Goal: Task Accomplishment & Management: Complete application form

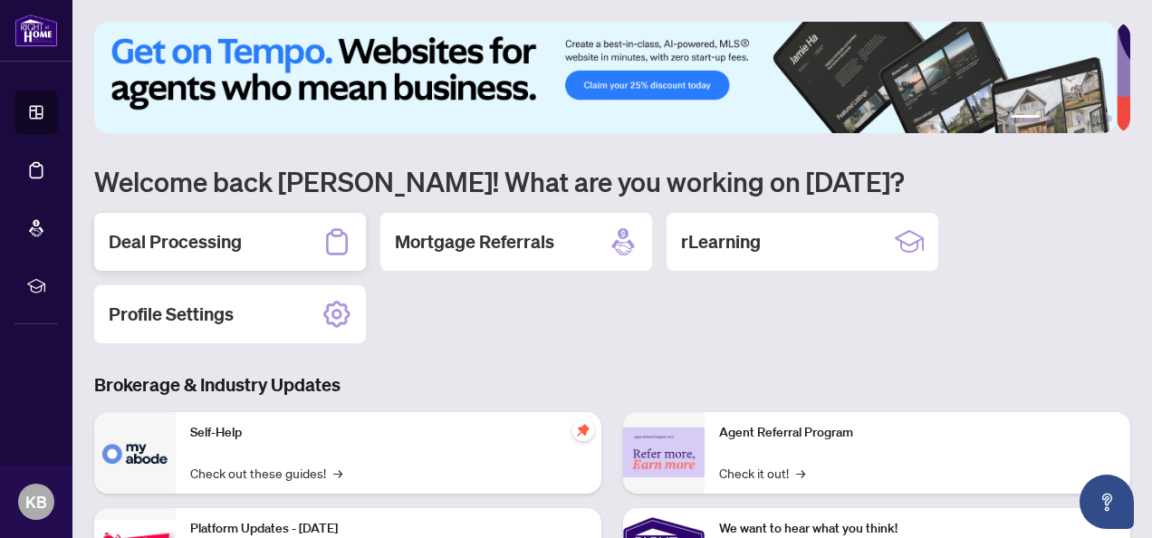
click at [219, 242] on h2 "Deal Processing" at bounding box center [175, 241] width 133 height 25
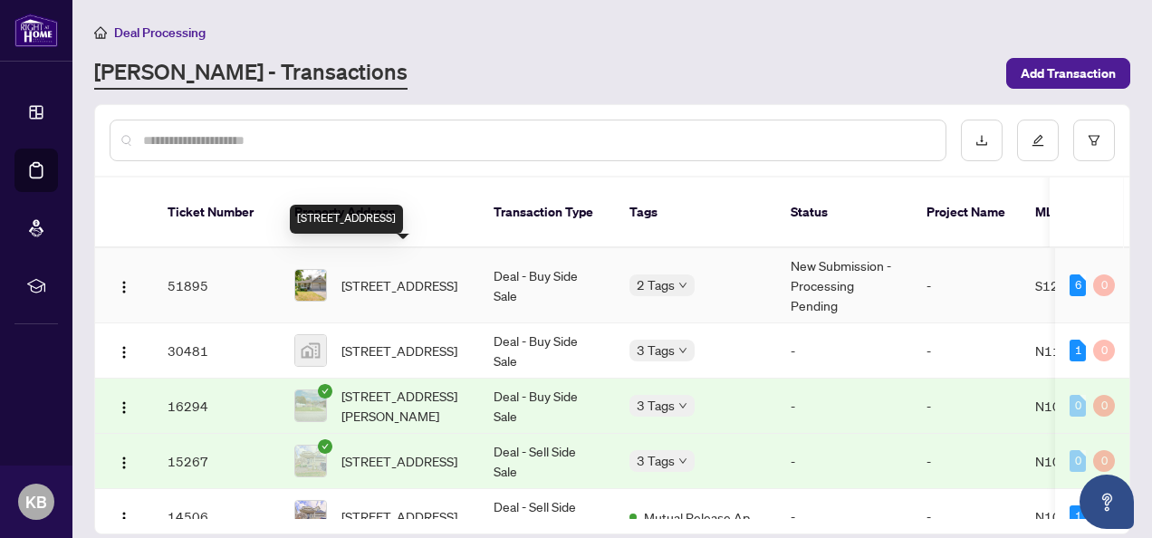
click at [382, 275] on span "[STREET_ADDRESS]" at bounding box center [399, 285] width 116 height 20
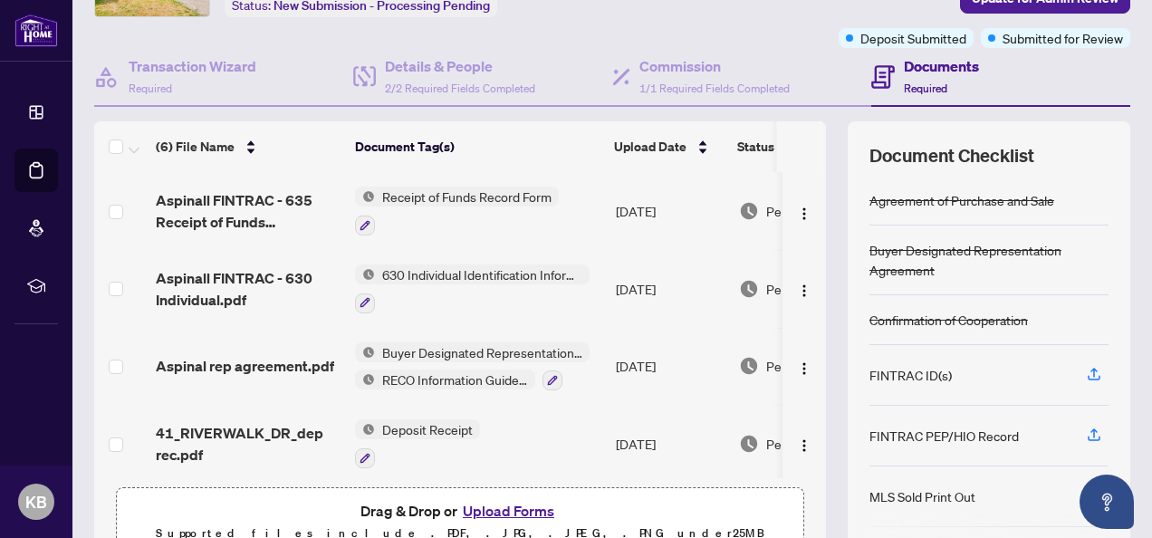
scroll to position [217, 0]
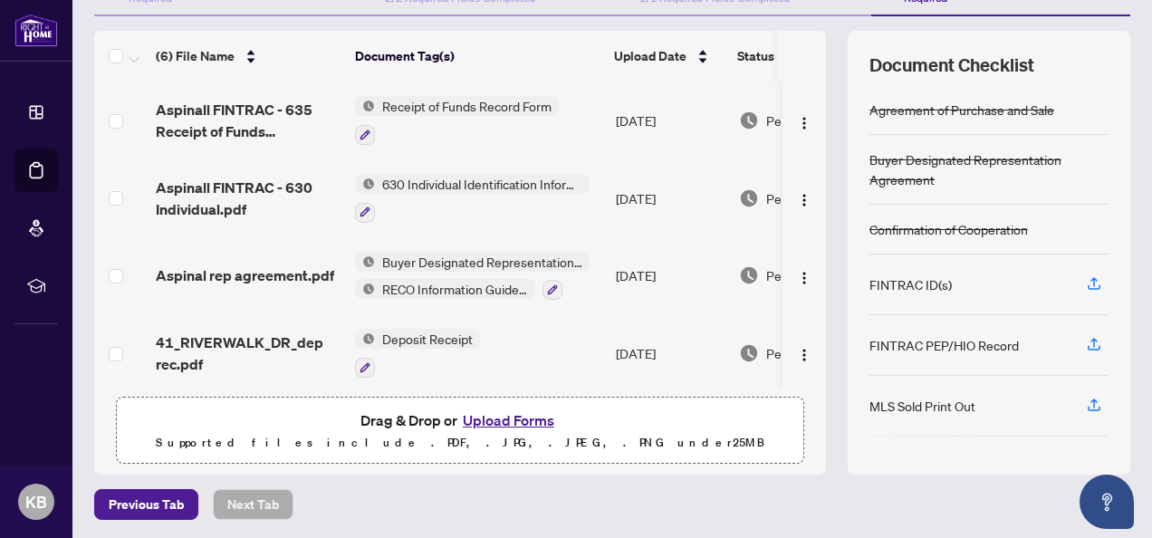
click at [527, 417] on button "Upload Forms" at bounding box center [508, 420] width 102 height 24
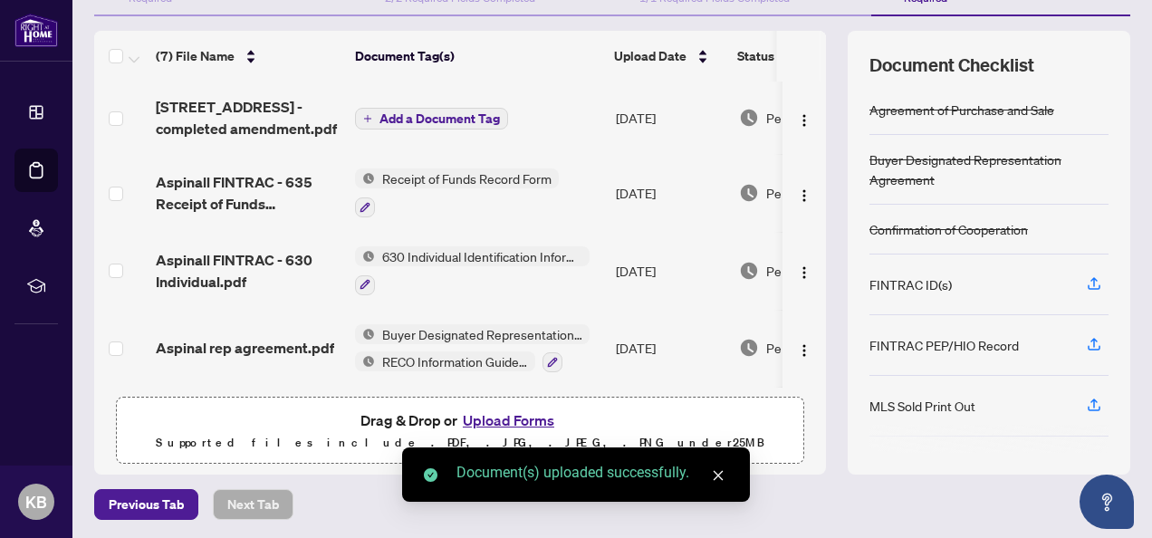
click at [446, 112] on span "Add a Document Tag" at bounding box center [440, 118] width 120 height 13
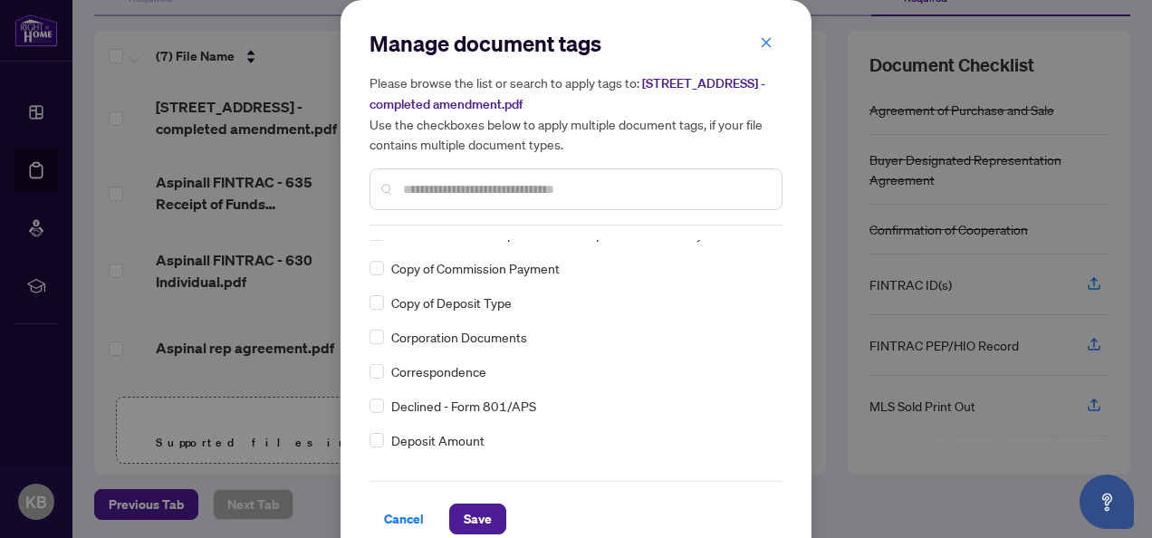
scroll to position [0, 0]
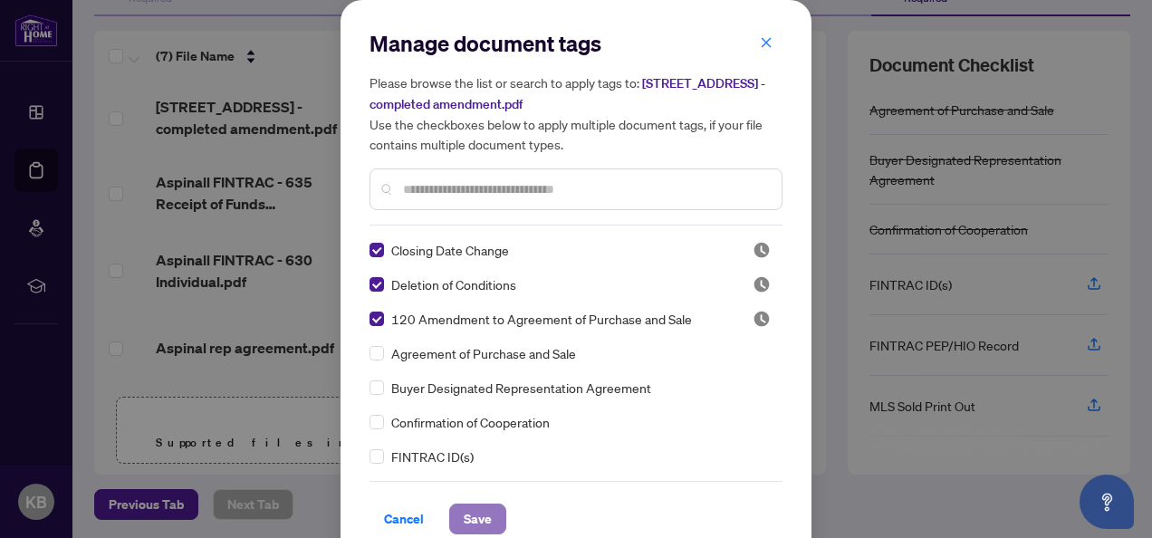
click at [464, 514] on span "Save" at bounding box center [478, 518] width 28 height 29
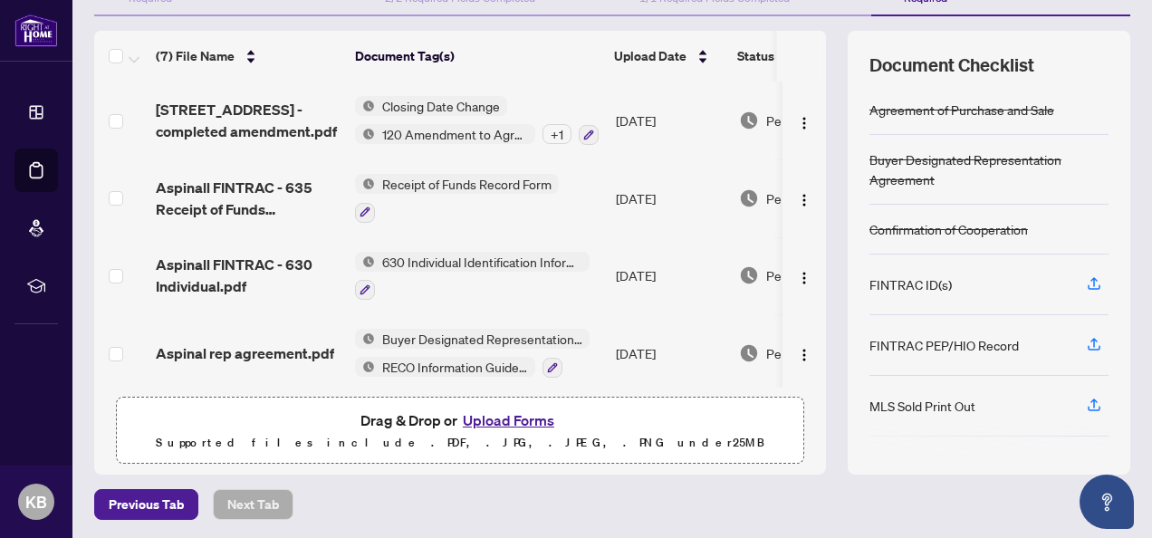
click at [509, 414] on button "Upload Forms" at bounding box center [508, 420] width 102 height 24
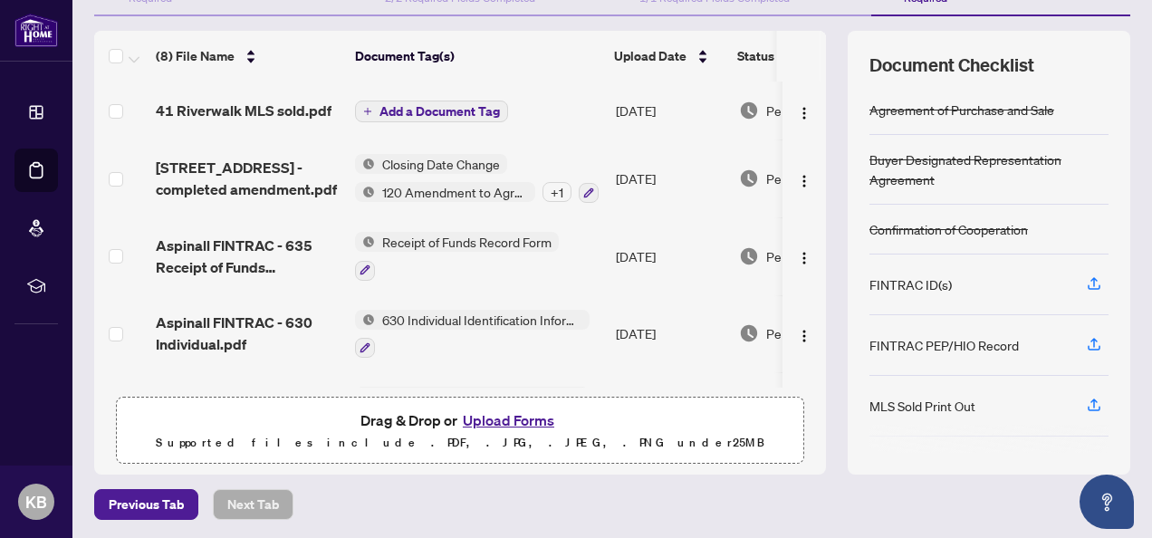
click at [456, 105] on span "Add a Document Tag" at bounding box center [440, 111] width 120 height 13
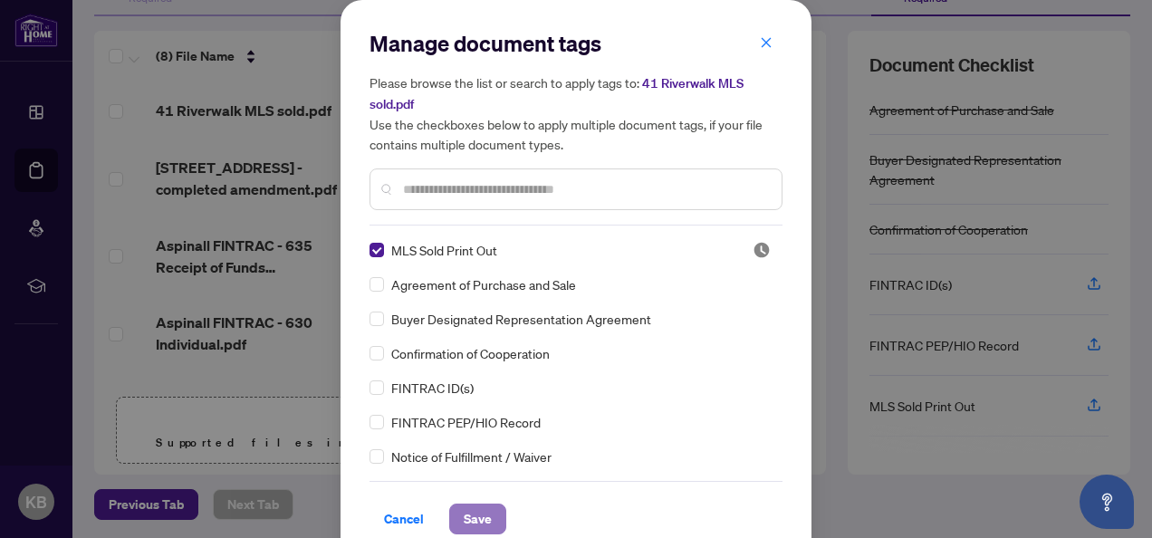
click at [466, 514] on span "Save" at bounding box center [478, 518] width 28 height 29
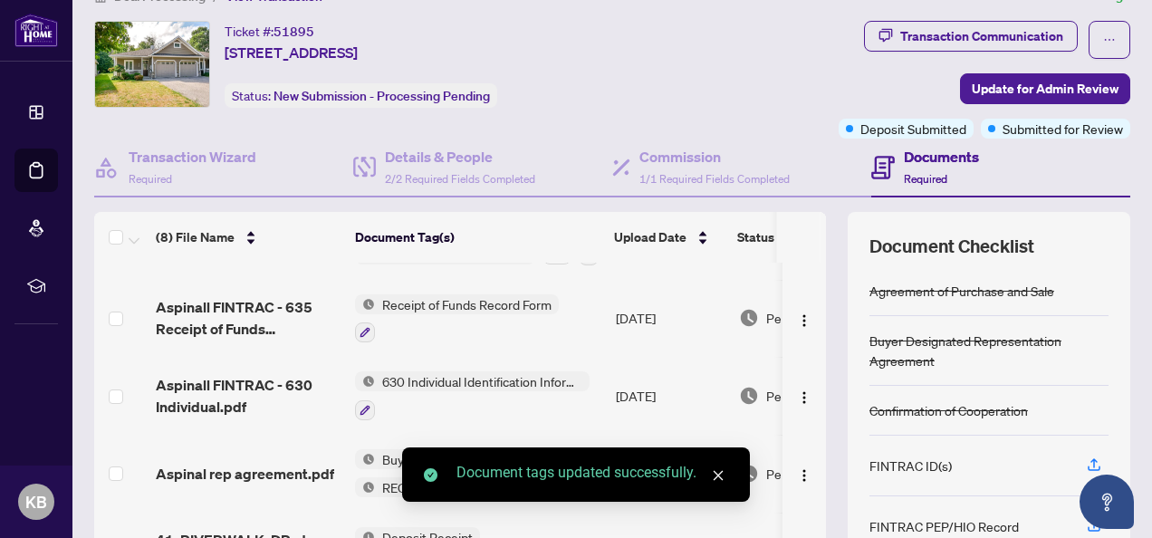
scroll to position [181, 0]
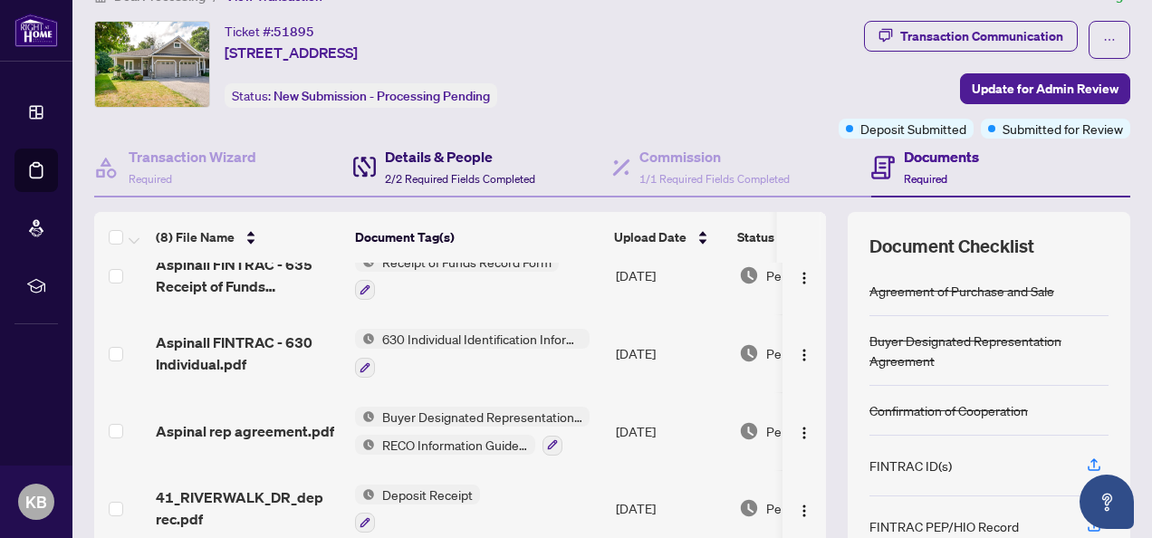
click at [427, 153] on h4 "Details & People" at bounding box center [460, 157] width 150 height 22
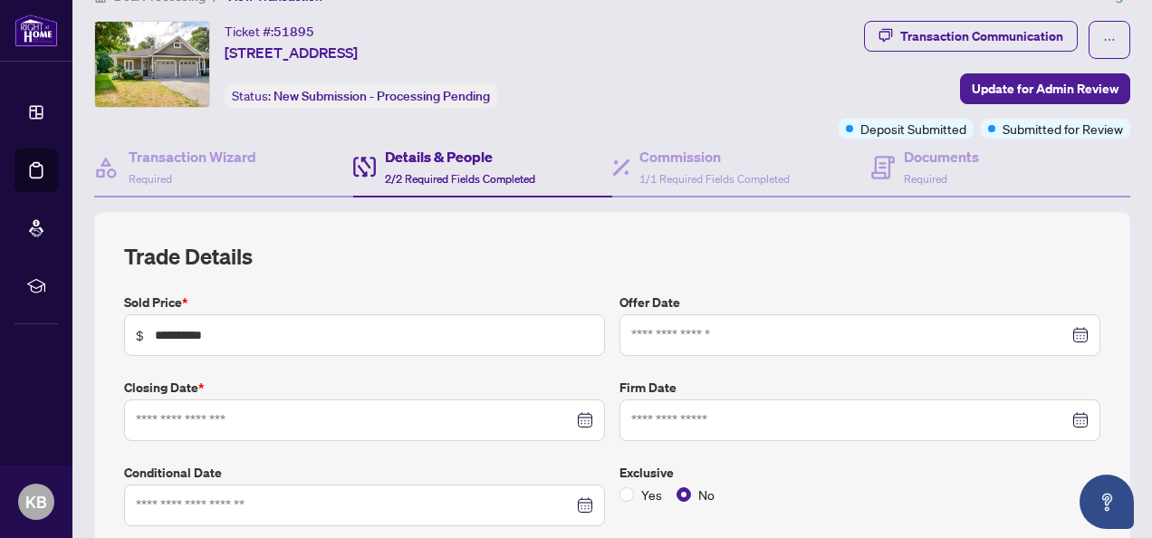
type input "**********"
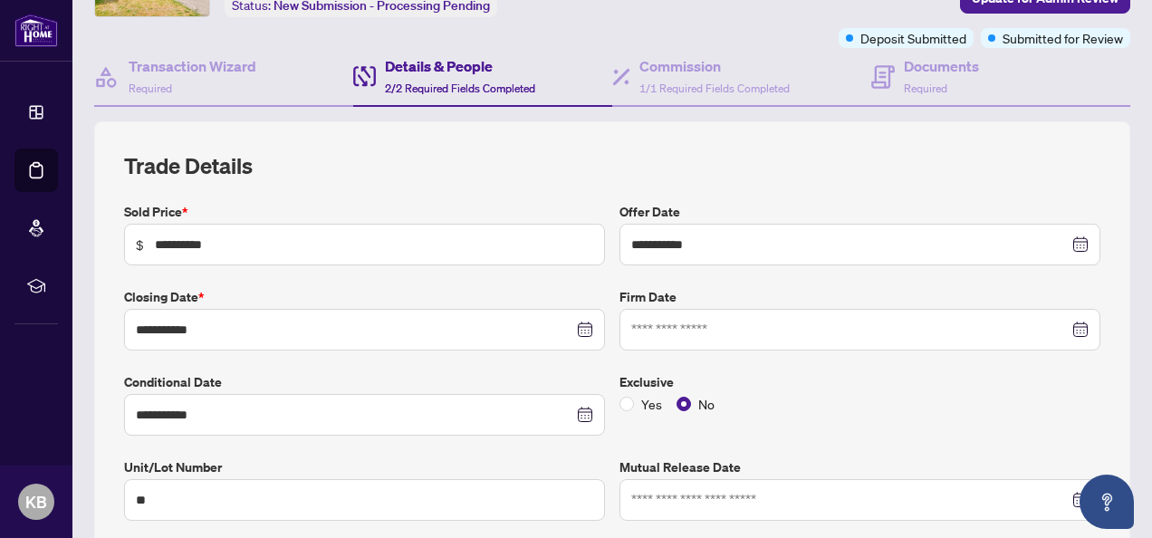
click at [1069, 327] on div at bounding box center [859, 330] width 457 height 20
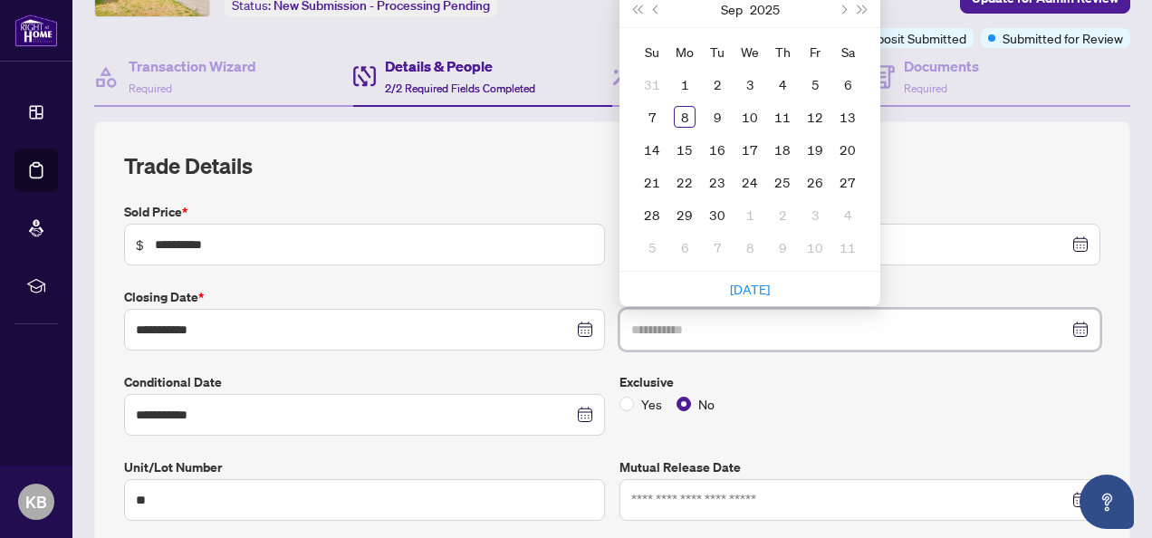
type input "**********"
click at [649, 114] on div "7" at bounding box center [652, 117] width 22 height 22
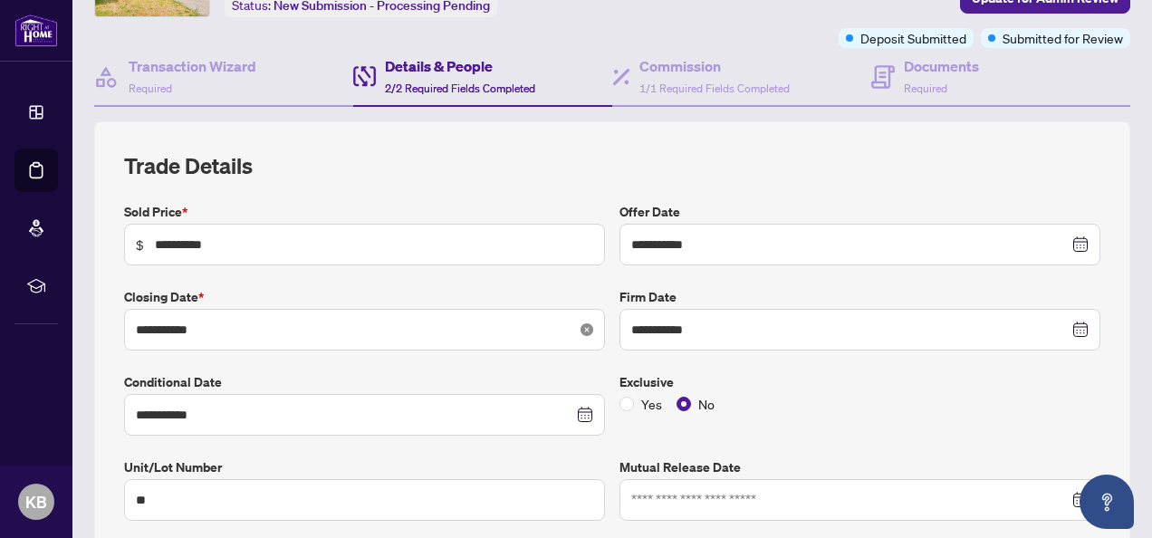
click at [581, 325] on icon "close-circle" at bounding box center [587, 329] width 13 height 13
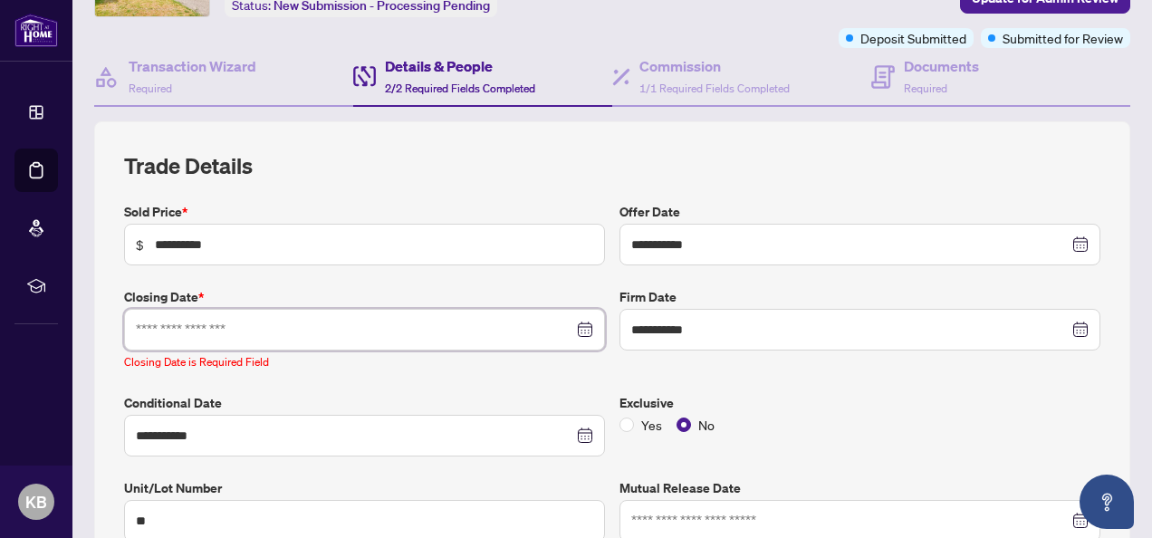
click at [353, 324] on input at bounding box center [354, 330] width 437 height 20
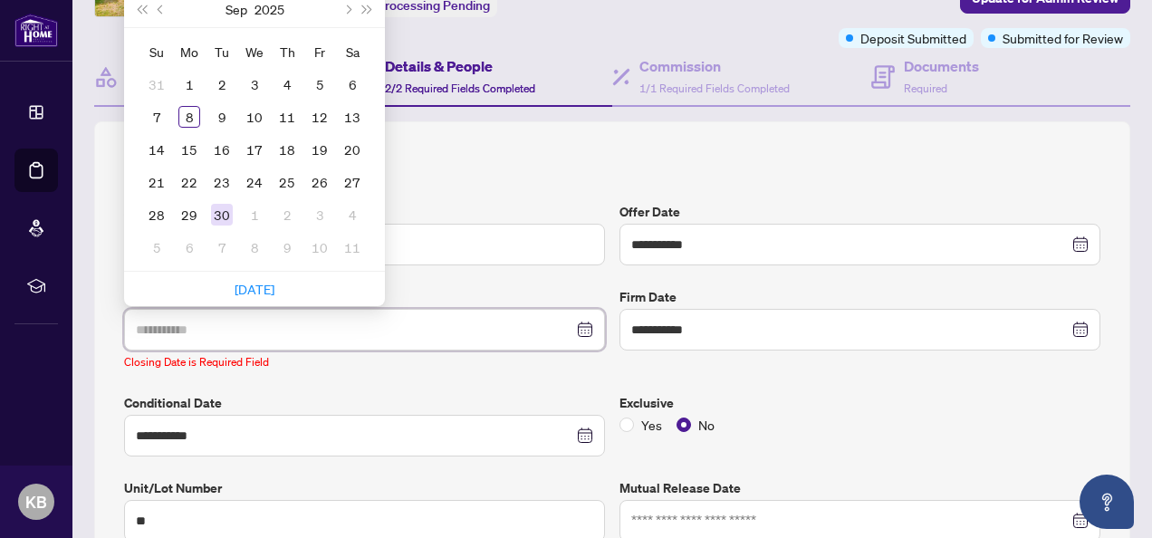
type input "**********"
click at [224, 207] on div "30" at bounding box center [222, 215] width 22 height 22
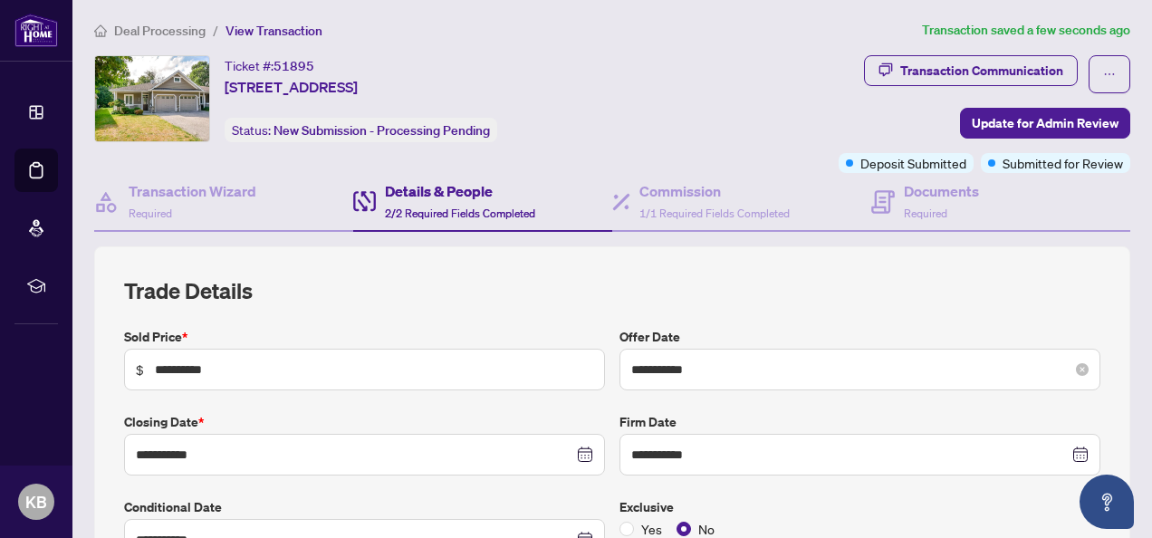
scroll to position [0, 0]
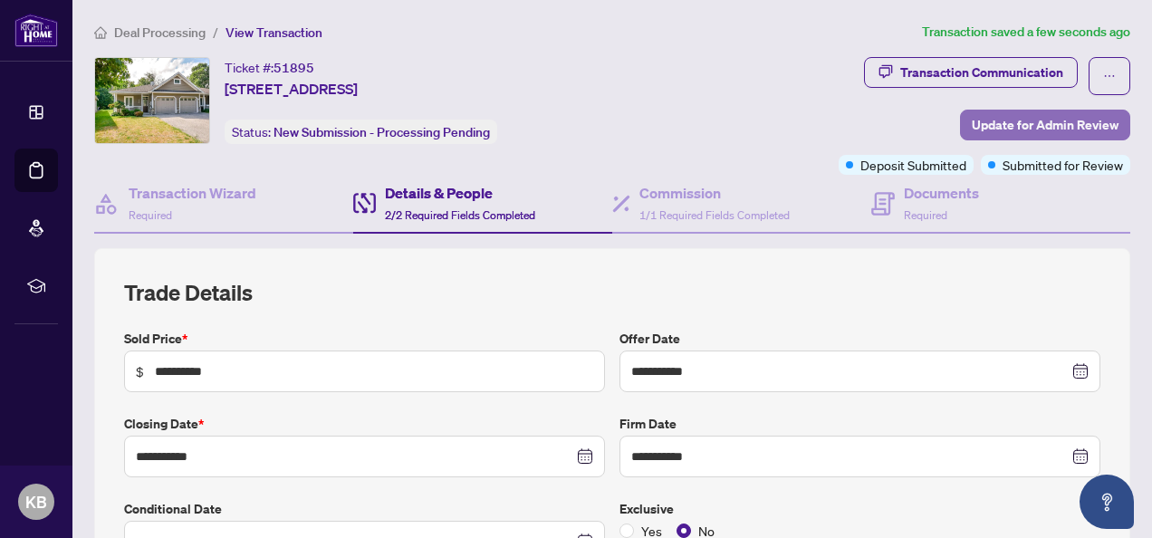
click at [1047, 120] on span "Update for Admin Review" at bounding box center [1045, 125] width 147 height 29
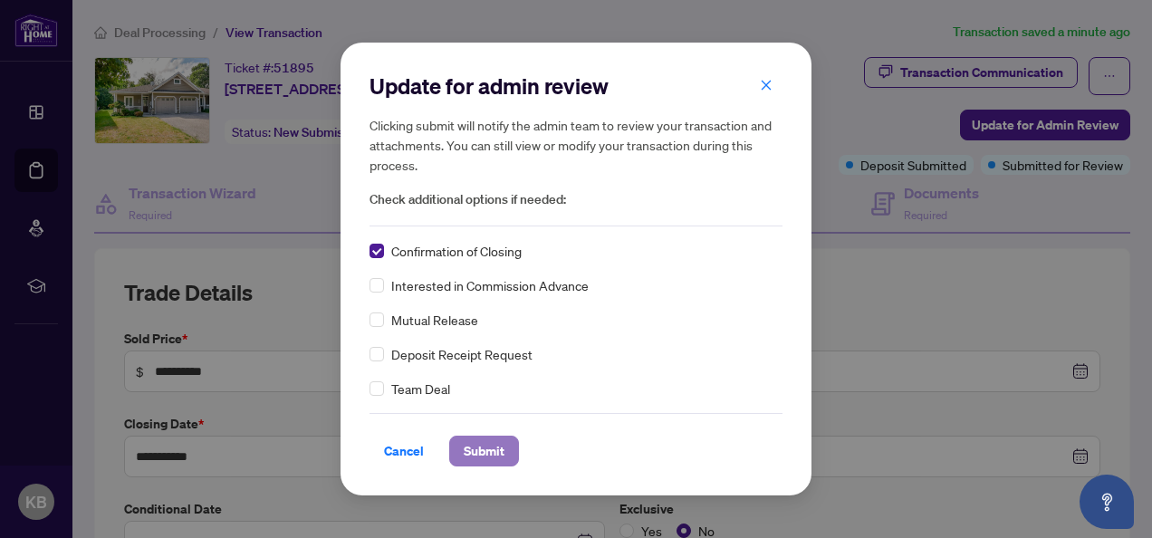
click at [469, 448] on span "Submit" at bounding box center [484, 451] width 41 height 29
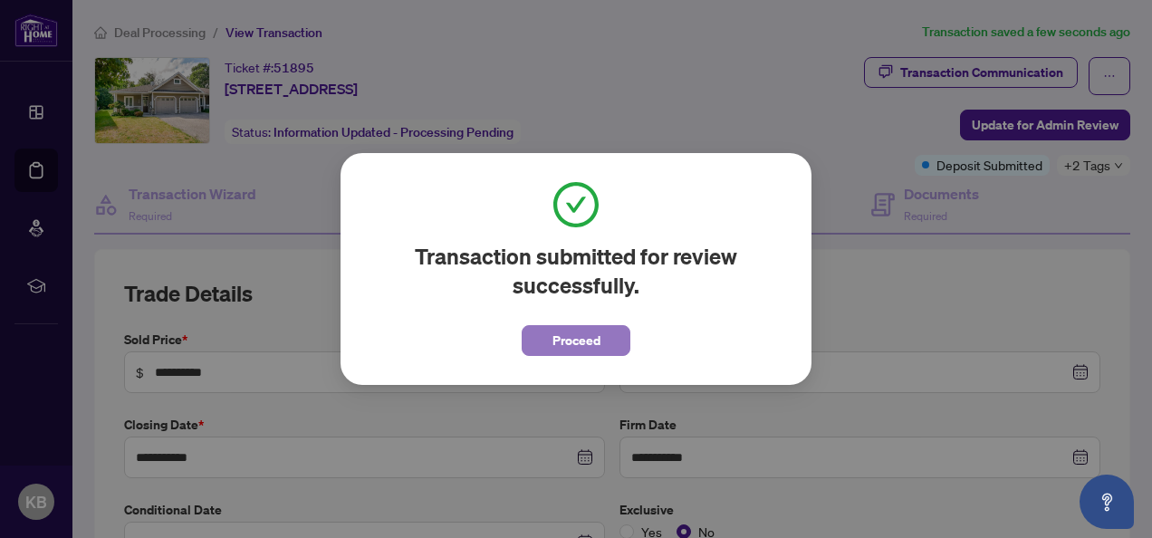
click at [578, 337] on span "Proceed" at bounding box center [577, 340] width 48 height 29
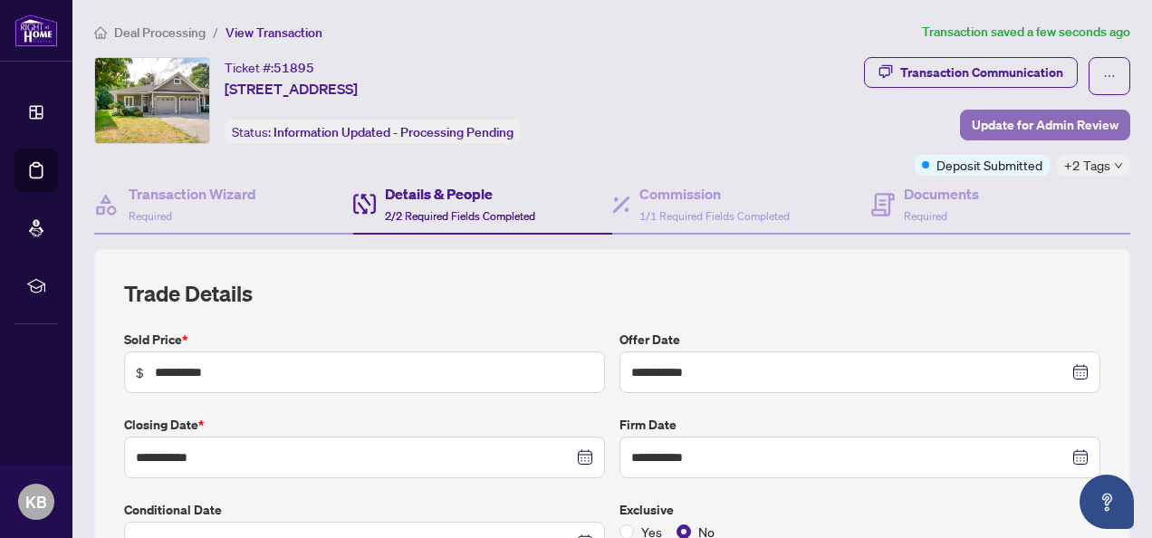
click at [1057, 120] on span "Update for Admin Review" at bounding box center [1045, 125] width 147 height 29
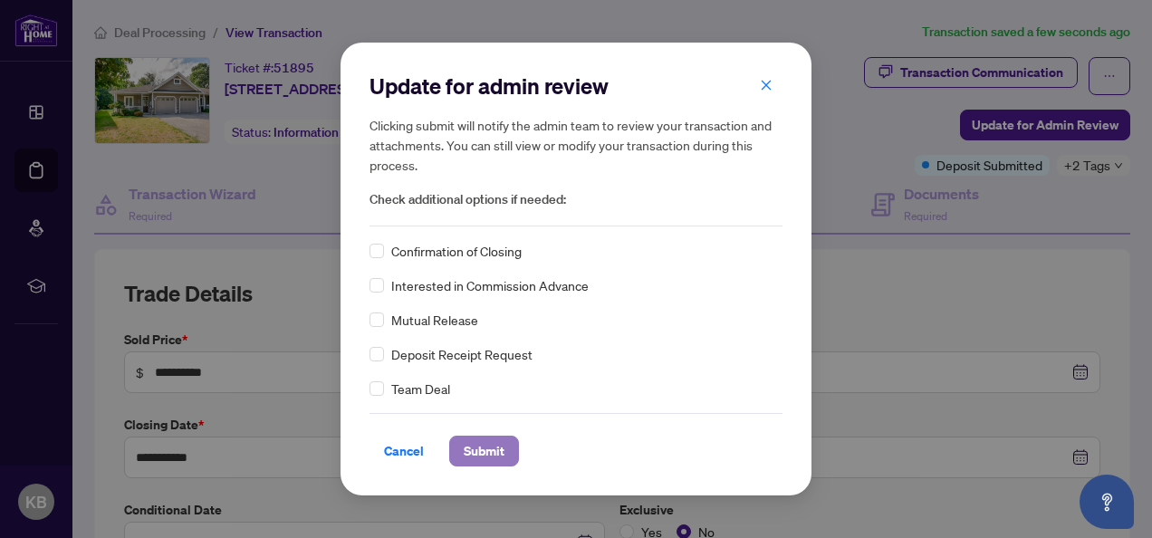
click at [495, 447] on span "Submit" at bounding box center [484, 451] width 41 height 29
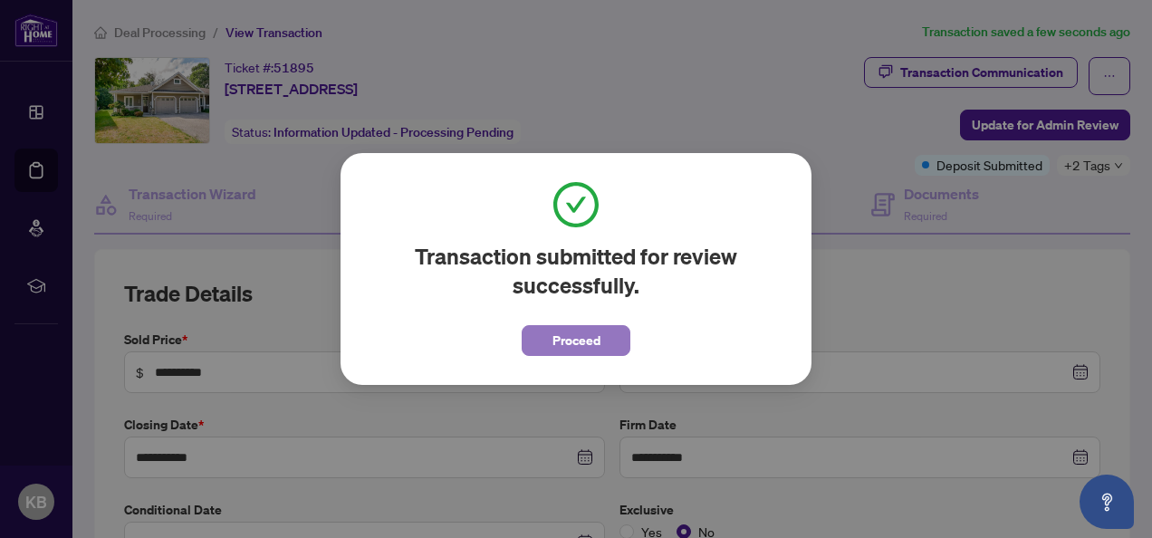
click at [585, 341] on span "Proceed" at bounding box center [577, 340] width 48 height 29
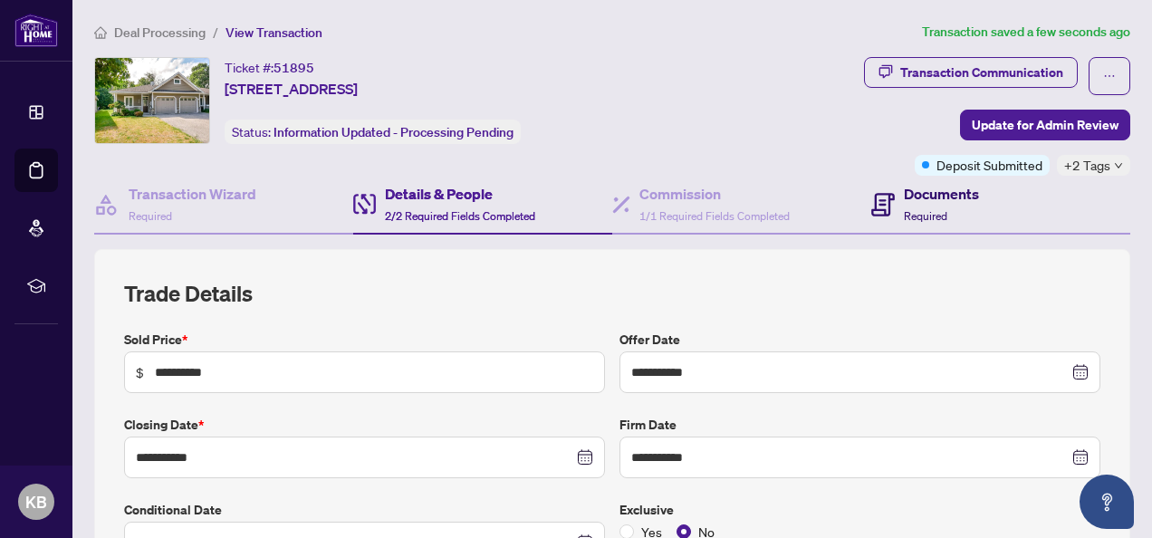
click at [888, 195] on div "Documents Required" at bounding box center [925, 204] width 108 height 43
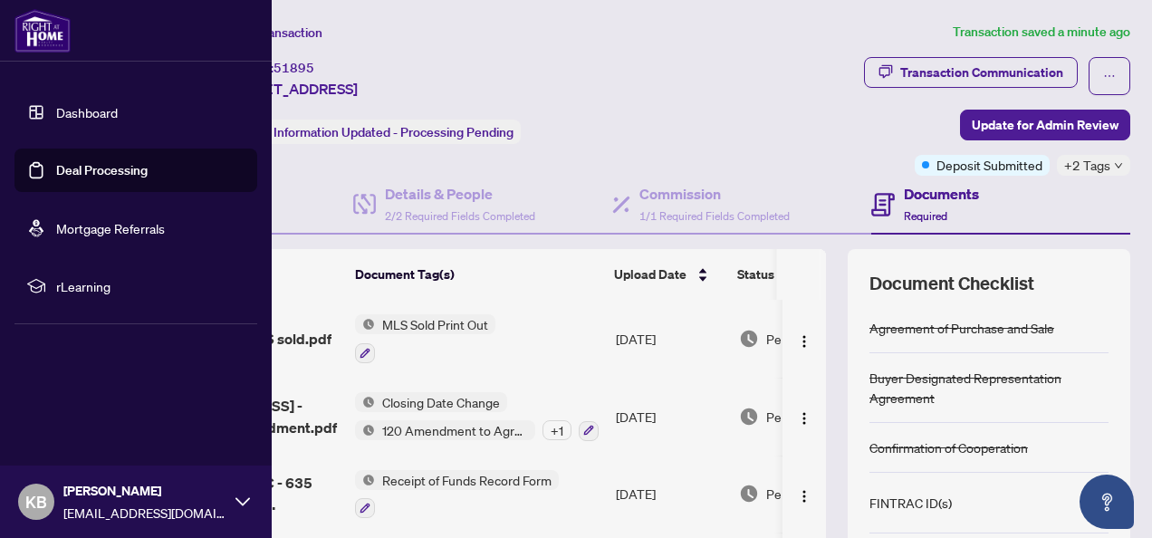
click at [245, 502] on icon at bounding box center [242, 502] width 14 height 14
click at [62, 391] on span "Logout" at bounding box center [73, 394] width 41 height 29
